Goal: Task Accomplishment & Management: Use online tool/utility

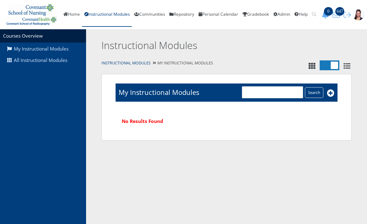
click at [55, 64] on link "All Instructional Modules" at bounding box center [43, 60] width 86 height 12
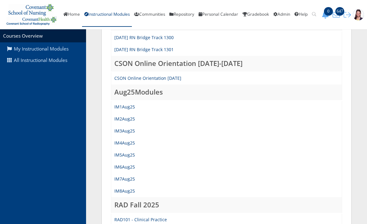
scroll to position [103, 0]
click at [130, 164] on link "IM6Aug25" at bounding box center [124, 167] width 21 height 6
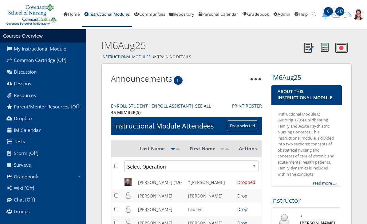
click at [38, 179] on link "Gradebook" at bounding box center [43, 176] width 86 height 12
click at [40, 194] on link "Gradebook Items" at bounding box center [47, 190] width 78 height 11
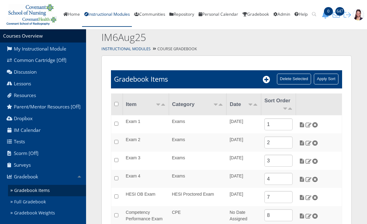
scroll to position [14, 0]
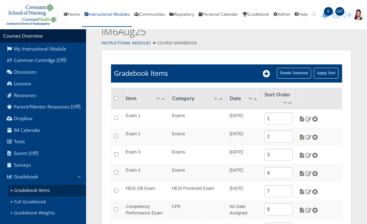
click at [301, 153] on img at bounding box center [302, 155] width 6 height 6
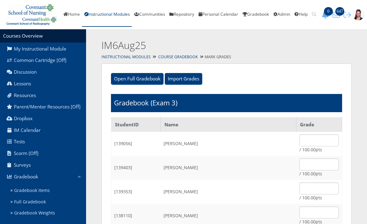
click at [189, 79] on input "Import Grades" at bounding box center [184, 79] width 38 height 12
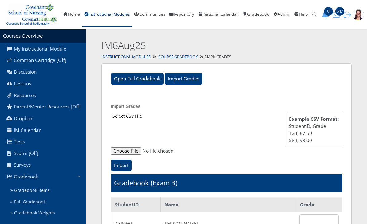
click at [134, 151] on input "file" at bounding box center [226, 150] width 231 height 7
type input "C:\fakepath\ET_Results_IM6Aug25E3.csv"
click at [128, 165] on input "Import" at bounding box center [121, 165] width 21 height 12
click at [121, 165] on input "Import" at bounding box center [121, 165] width 21 height 12
